Goal: Find specific fact: Find specific fact

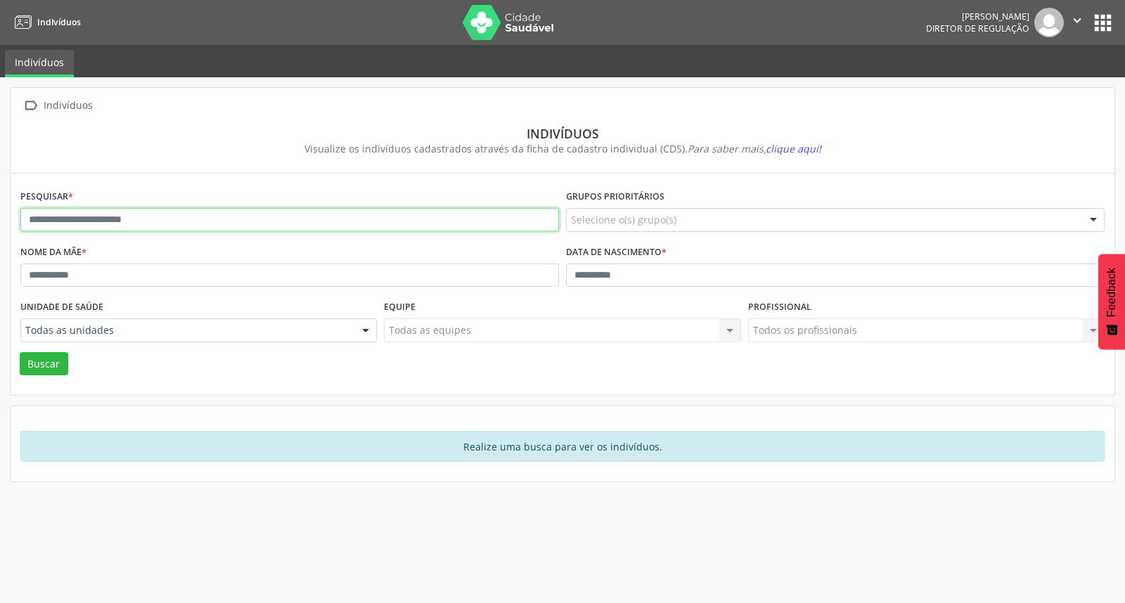
click at [370, 212] on input "text" at bounding box center [289, 220] width 539 height 24
paste input "**********"
type input "**********"
click at [20, 352] on button "Buscar" at bounding box center [44, 364] width 49 height 24
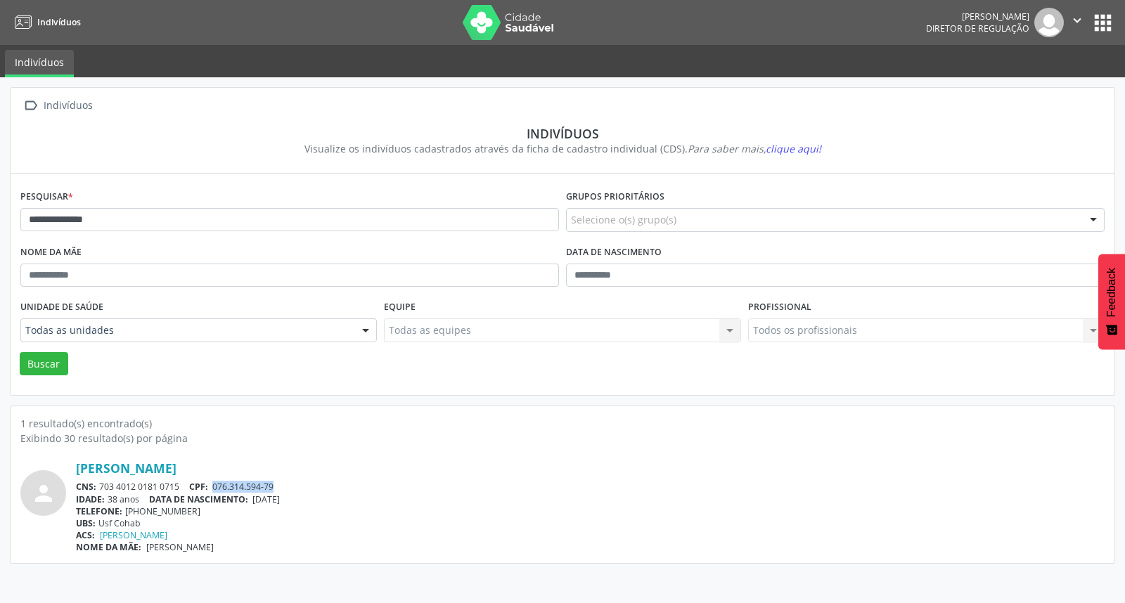
drag, startPoint x: 217, startPoint y: 482, endPoint x: 282, endPoint y: 485, distance: 65.5
click at [282, 485] on div "CNS: 703 4012 0181 0715 CPF: 076.314.594-79" at bounding box center [590, 487] width 1029 height 12
copy span "076.314.594-79"
drag, startPoint x: 124, startPoint y: 511, endPoint x: 193, endPoint y: 511, distance: 68.2
click at [193, 511] on div "TELEFONE: [PHONE_NUMBER]" at bounding box center [590, 512] width 1029 height 12
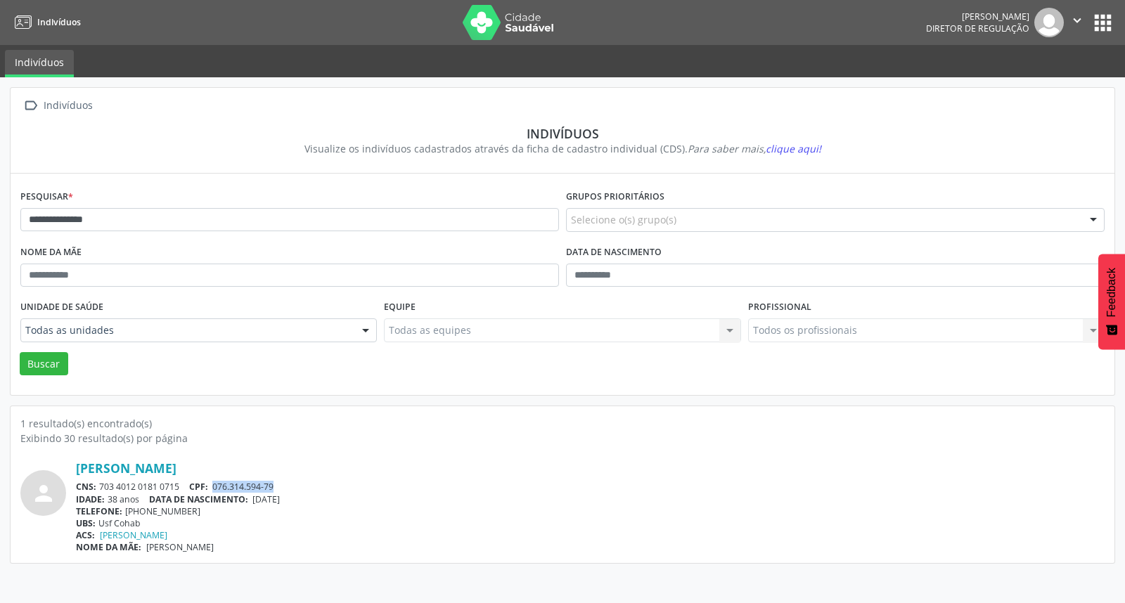
copy div "[PHONE_NUMBER]"
click at [1110, 19] on button "apps" at bounding box center [1103, 23] width 25 height 25
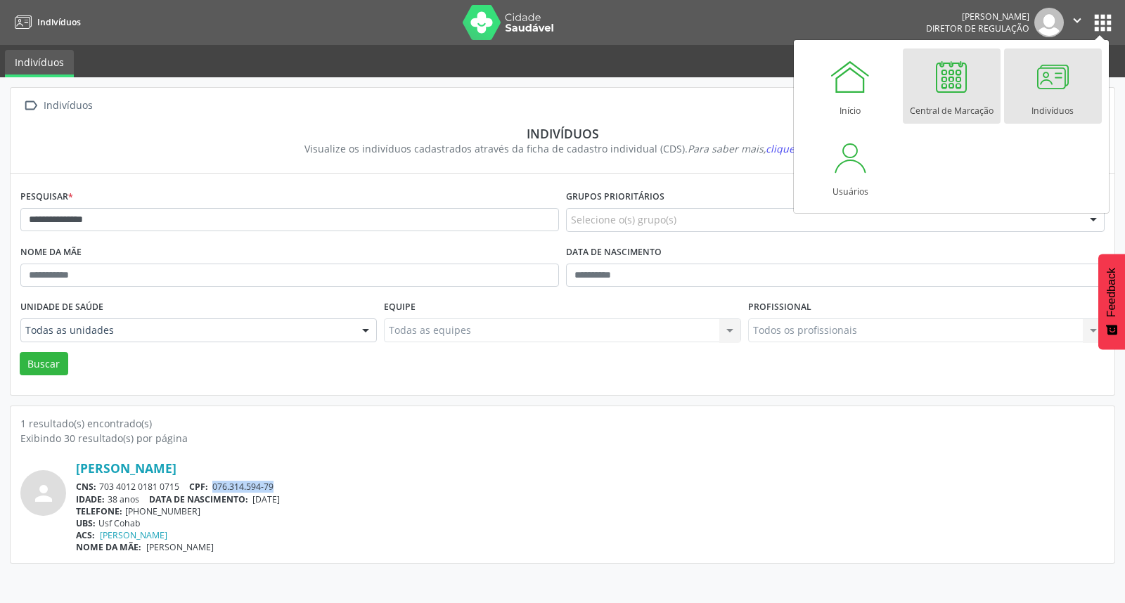
click at [927, 93] on link "Central de Marcação" at bounding box center [952, 86] width 98 height 75
